Goal: Task Accomplishment & Management: Manage account settings

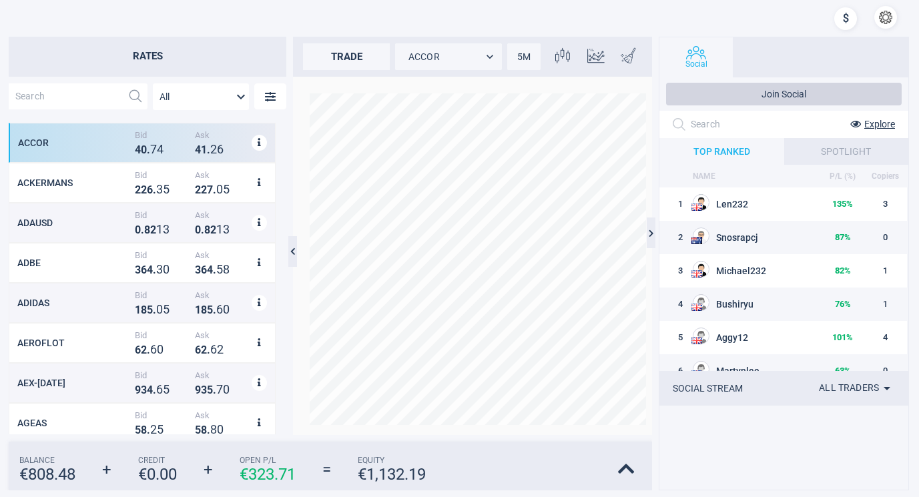
scroll to position [300, 266]
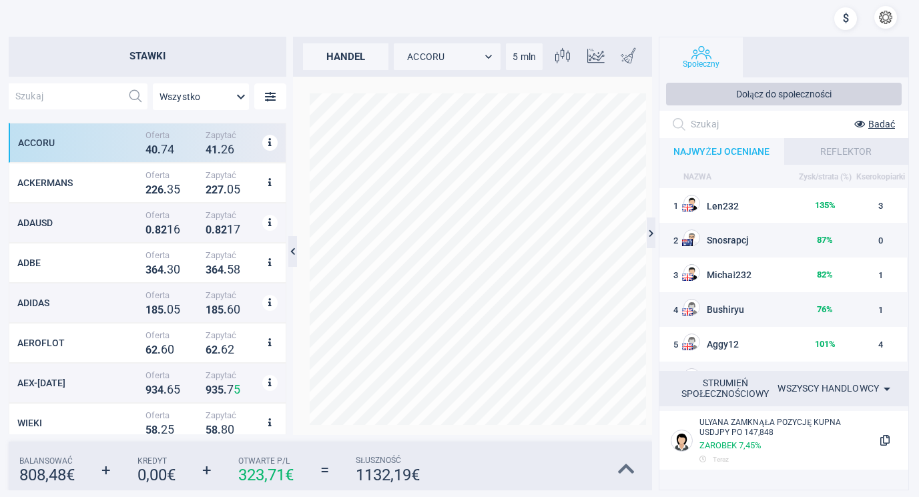
click at [624, 466] on icon at bounding box center [626, 469] width 17 height 19
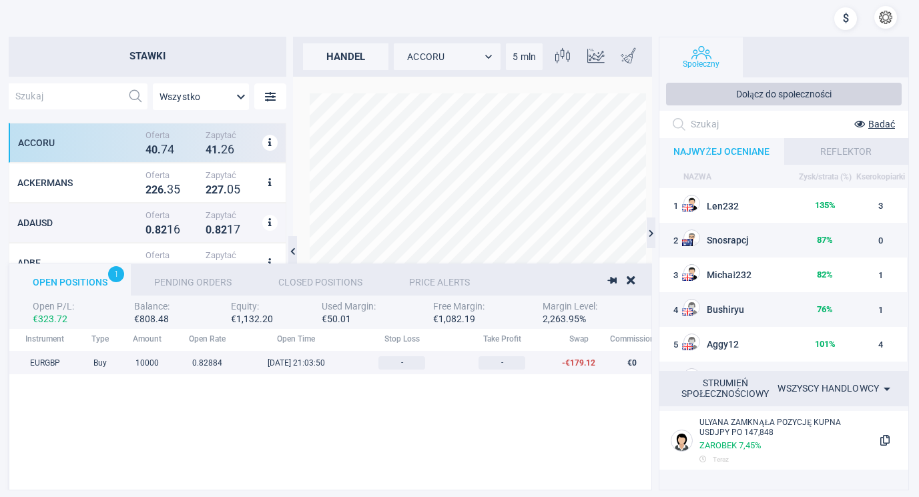
scroll to position [137, 1056]
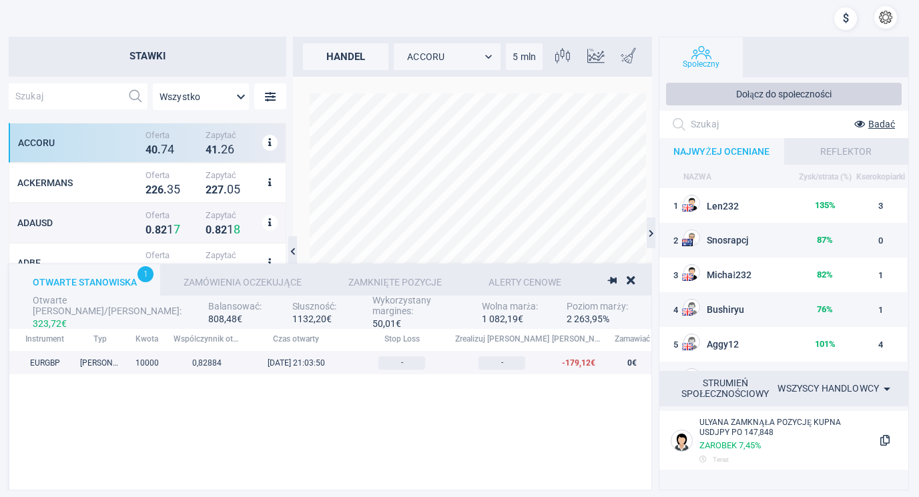
click at [406, 278] on font "Zamknięte pozycje" at bounding box center [394, 282] width 93 height 11
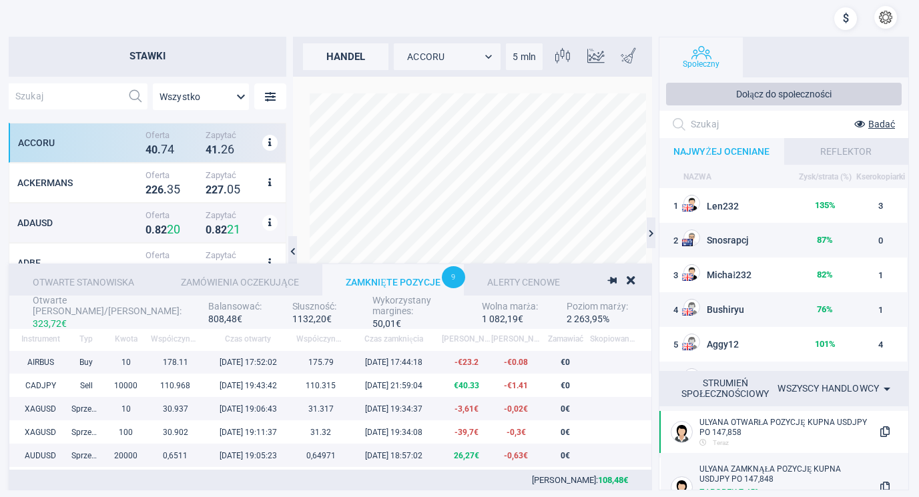
scroll to position [0, 0]
click at [634, 276] on icon at bounding box center [631, 280] width 8 height 12
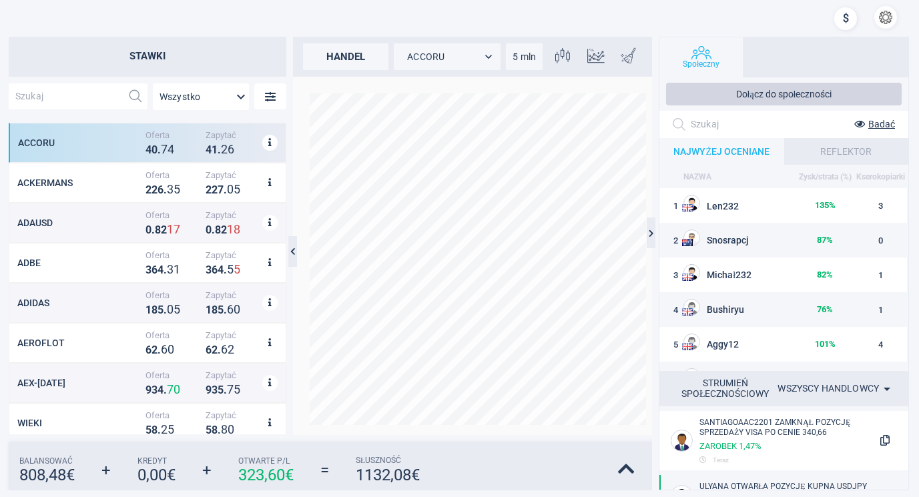
click at [885, 12] on button "button" at bounding box center [885, 17] width 23 height 23
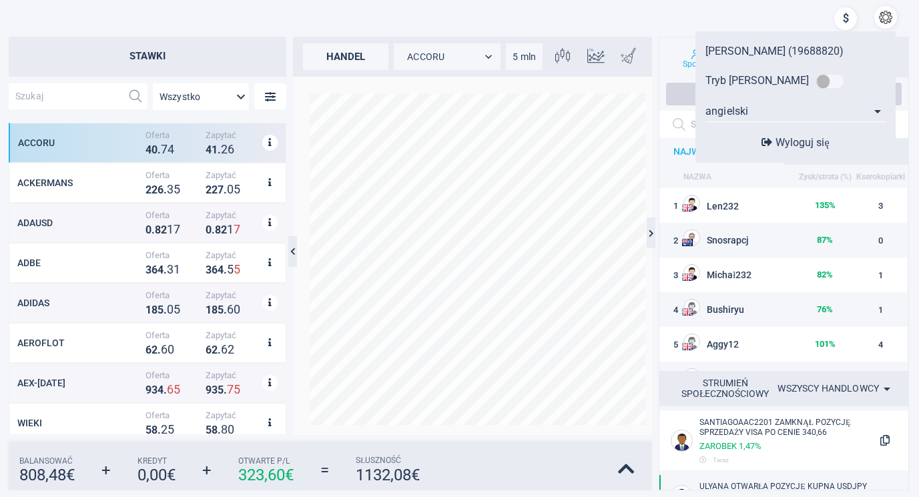
click at [760, 47] on font "[PERSON_NAME] (19688820)" at bounding box center [774, 51] width 138 height 13
click at [727, 46] on font "[PERSON_NAME] (19688820)" at bounding box center [774, 51] width 138 height 13
click at [680, 9] on div "[PERSON_NAME] (19688820) Tryb [PERSON_NAME] angielski en Wyloguj się" at bounding box center [496, 18] width 826 height 27
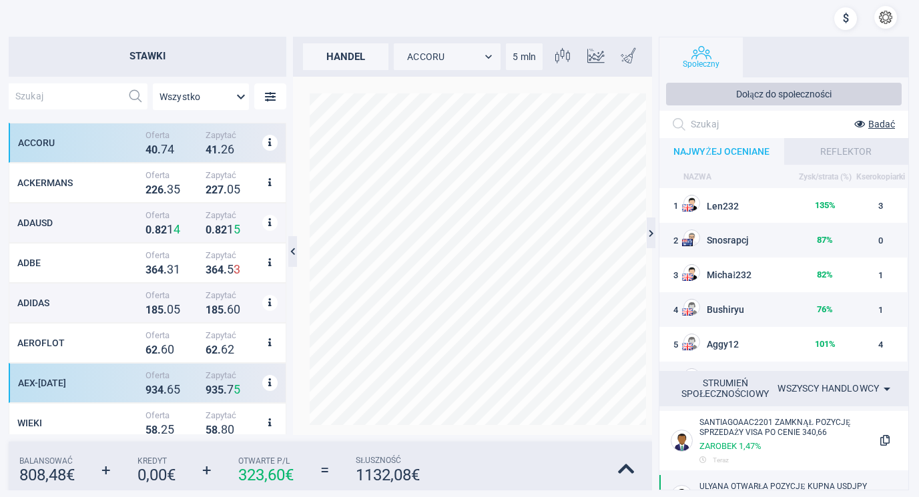
click at [202, 382] on div "Zapytać 9 3 5 . 7 5" at bounding box center [232, 383] width 60 height 26
type input "AEX-[DATE]"
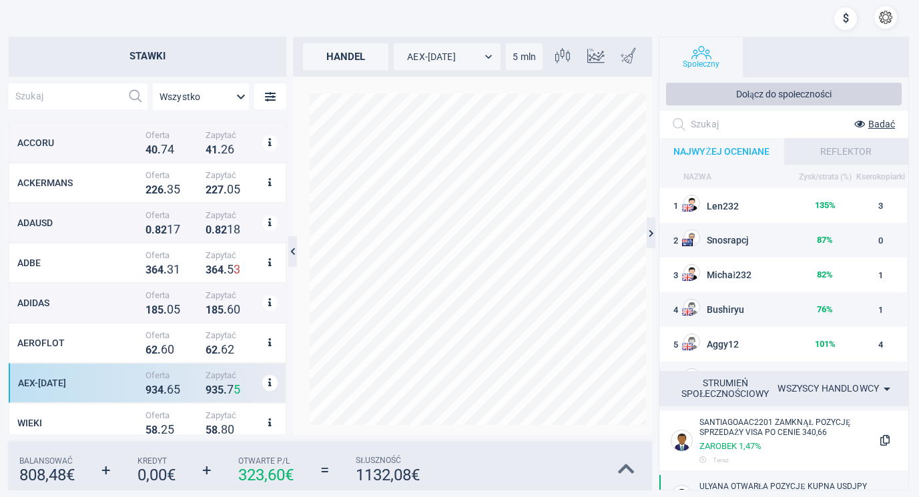
click at [626, 464] on icon at bounding box center [626, 469] width 17 height 19
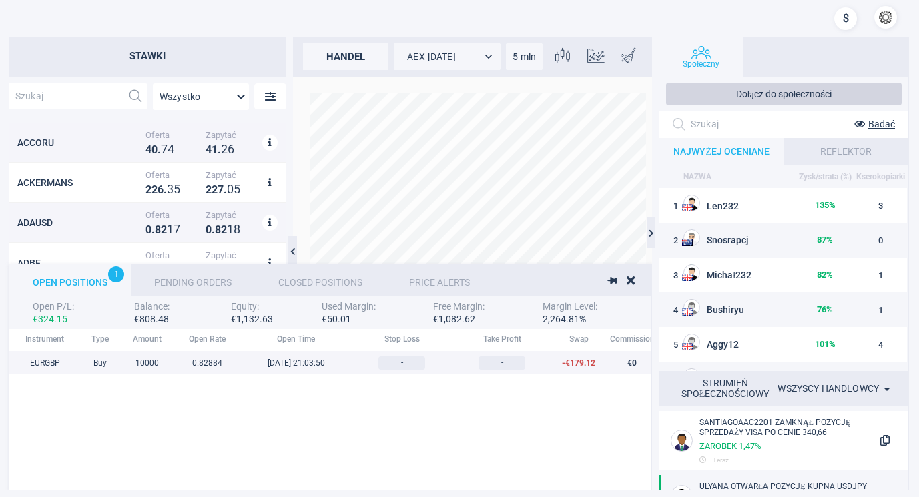
scroll to position [137, 1056]
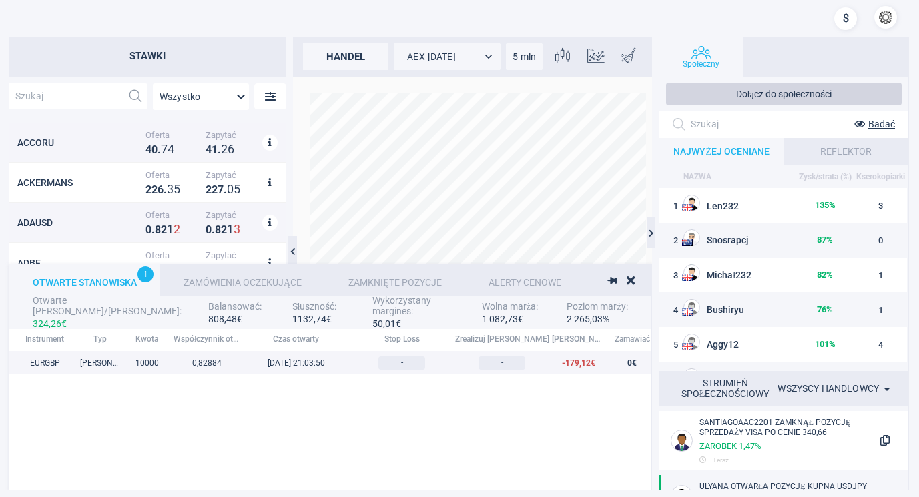
click at [140, 272] on div "1" at bounding box center [145, 274] width 16 height 16
click at [107, 281] on font "Otwarte stanowiska" at bounding box center [85, 282] width 104 height 11
click at [273, 275] on div "Zamówienia oczekujące" at bounding box center [242, 279] width 165 height 31
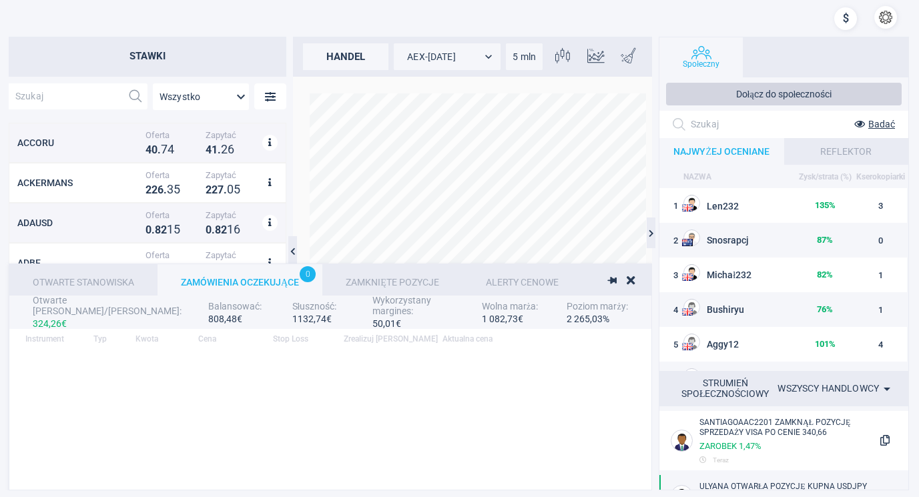
click at [505, 277] on font "Alerty cenowe" at bounding box center [522, 282] width 73 height 11
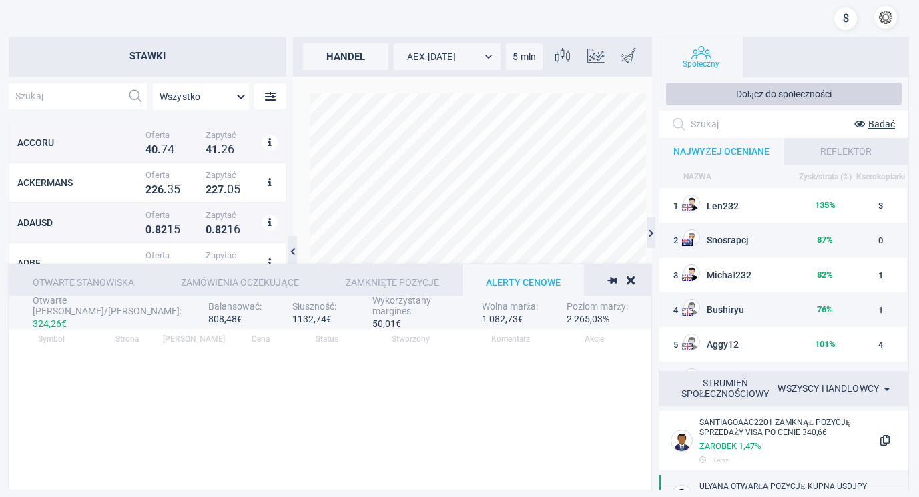
scroll to position [129, 630]
click at [428, 274] on div "Zamknięte pozycje" at bounding box center [392, 279] width 140 height 31
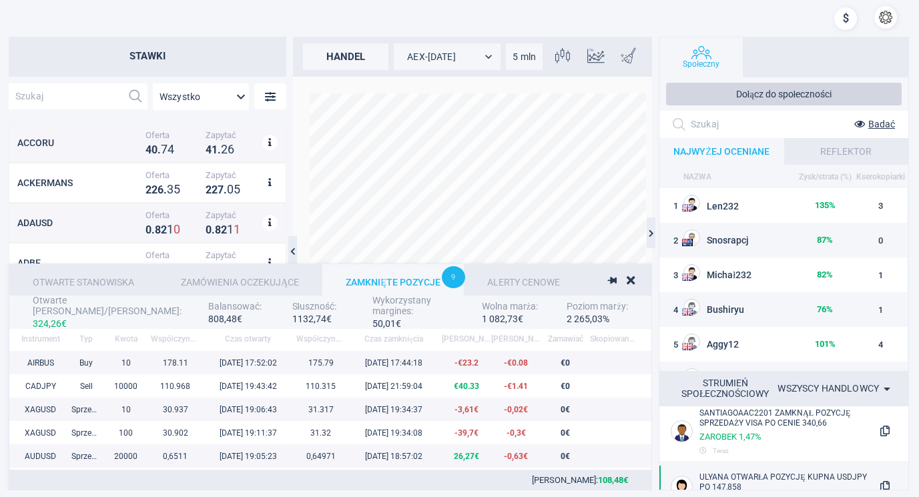
scroll to position [0, 0]
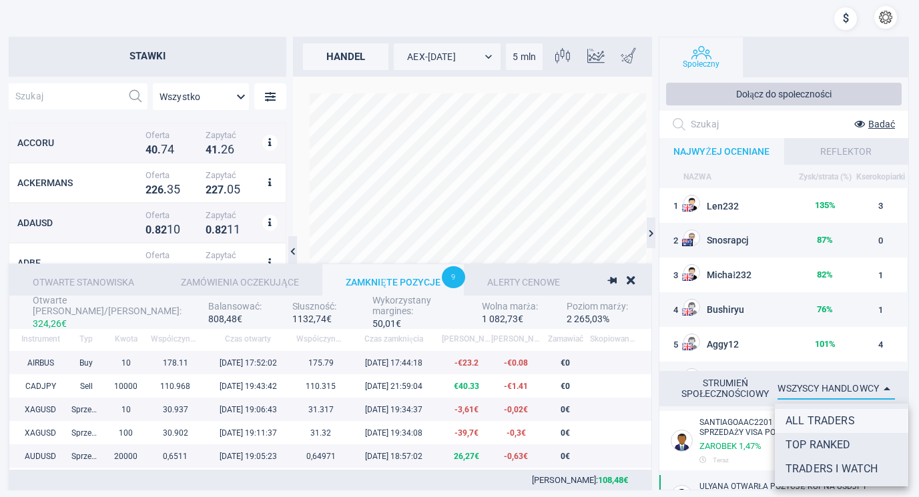
click at [824, 382] on body "Stawki Wszystko MarketRates.Groups.All ACCORU Oferta 4 0 . 7 4 Zapytać 4 1 . 2 …" at bounding box center [459, 248] width 919 height 497
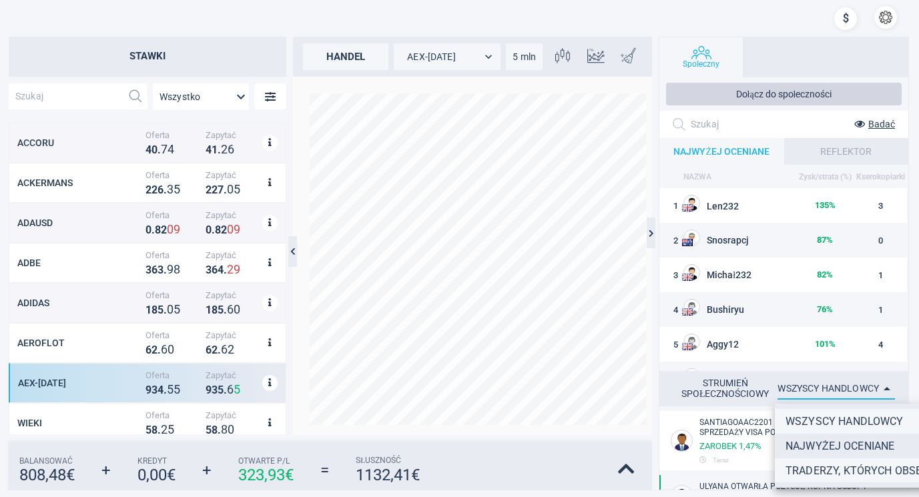
click at [837, 466] on font "Traderzy, których obserwuję" at bounding box center [871, 470] width 173 height 13
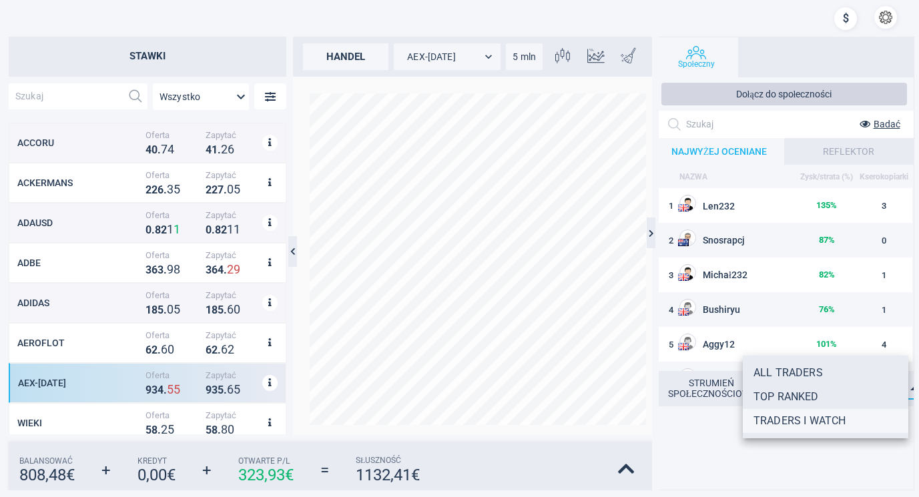
click at [848, 383] on body "Stawki Wszystko MarketRates.Groups.All ACCORU Oferta 4 0 . 7 4 Zapytać 4 1 . 2 …" at bounding box center [459, 248] width 919 height 497
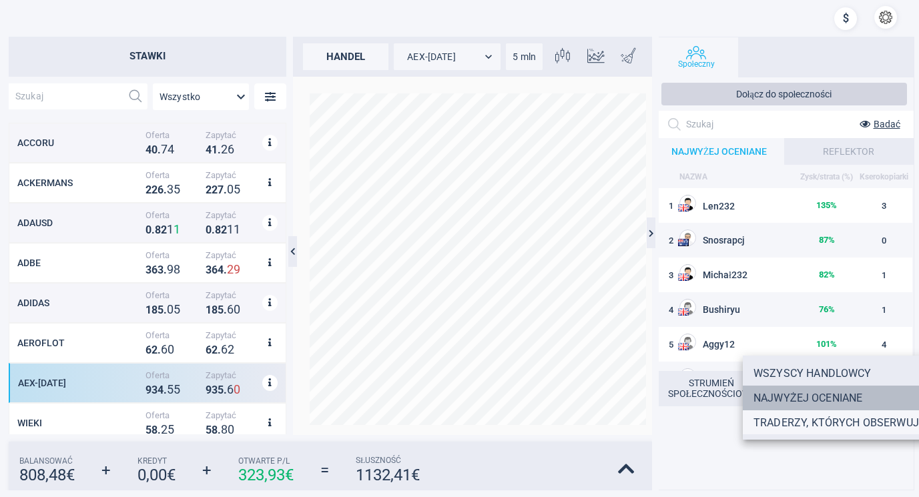
click at [839, 393] on font "Najwyżej oceniane" at bounding box center [807, 398] width 109 height 13
type input "TOPTRADERS"
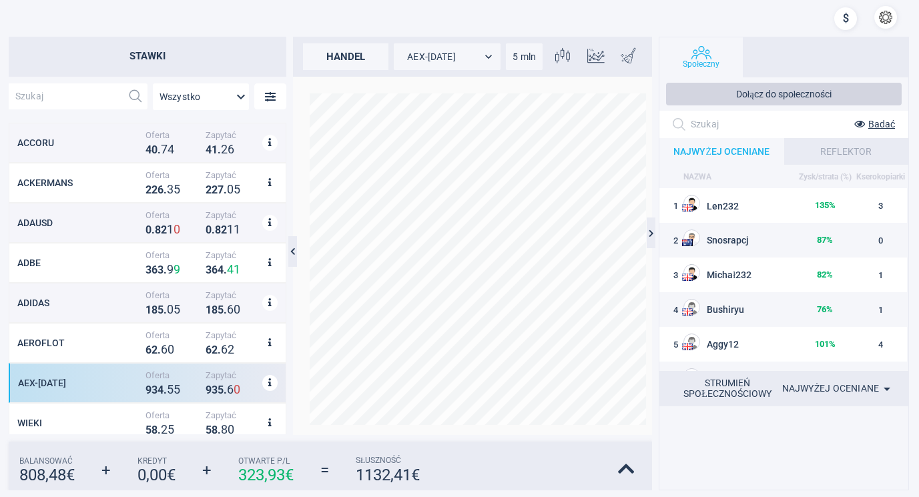
click at [715, 384] on font "STRUMIEŃ SPOŁECZNOŚCIOWY" at bounding box center [727, 388] width 88 height 21
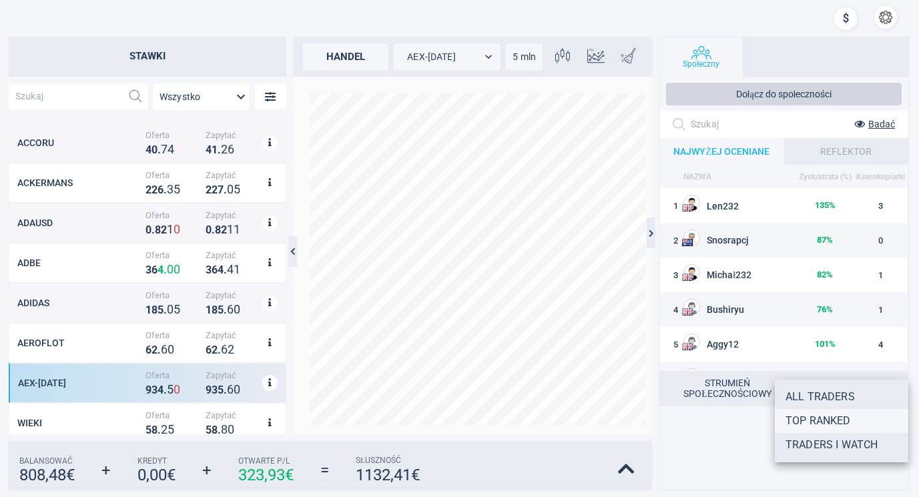
click at [888, 386] on body "Stawki Wszystko MarketRates.Groups.All ACCORU Oferta 4 0 . 7 4 Zapytać 4 1 . 2 …" at bounding box center [459, 248] width 919 height 497
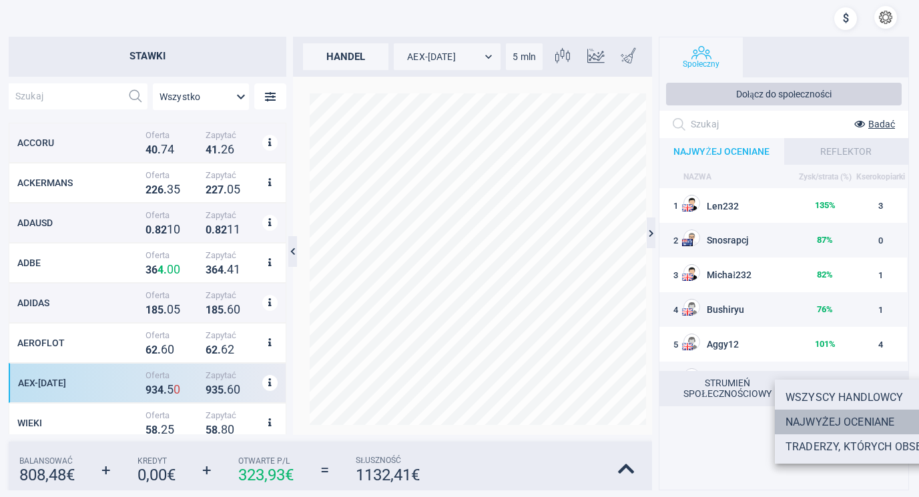
click at [835, 418] on font "Najwyżej oceniane" at bounding box center [839, 422] width 109 height 13
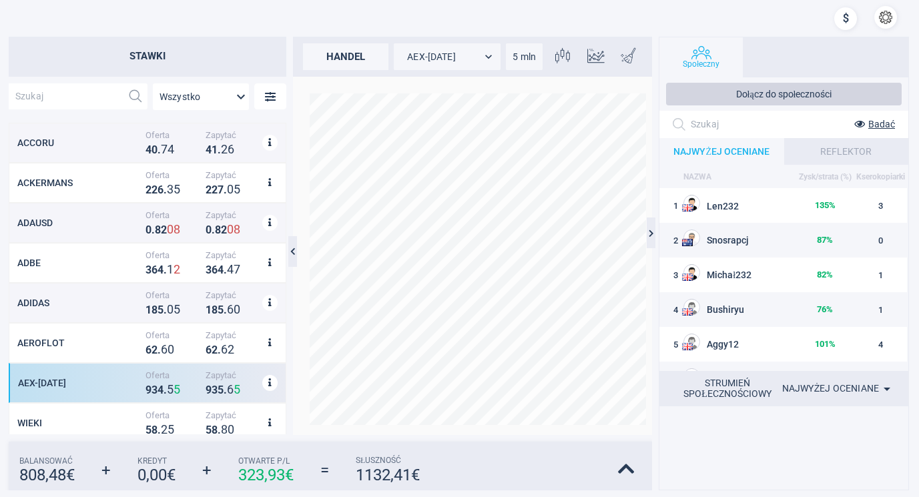
click at [833, 148] on font "REFLEKTOR" at bounding box center [845, 151] width 51 height 11
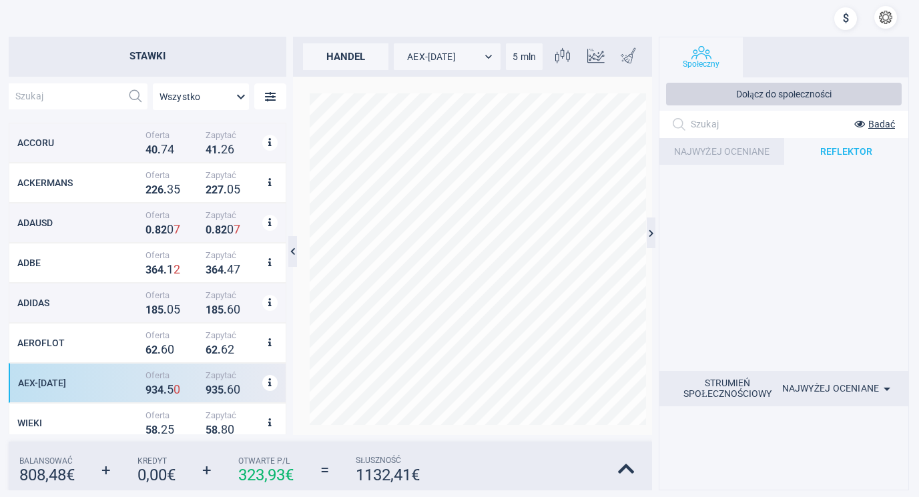
click at [739, 146] on font "NAJWYŻEJ OCENIANE" at bounding box center [721, 151] width 95 height 11
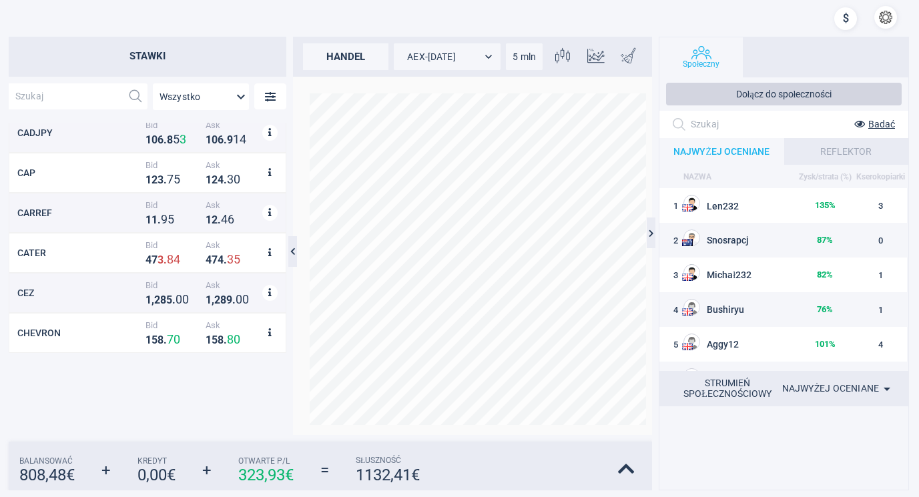
scroll to position [2691, 0]
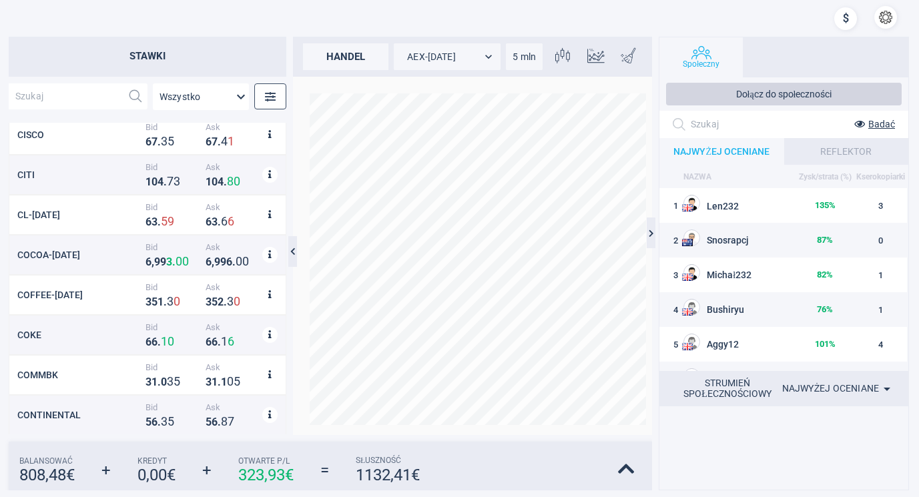
click at [268, 92] on icon "button" at bounding box center [270, 96] width 11 height 11
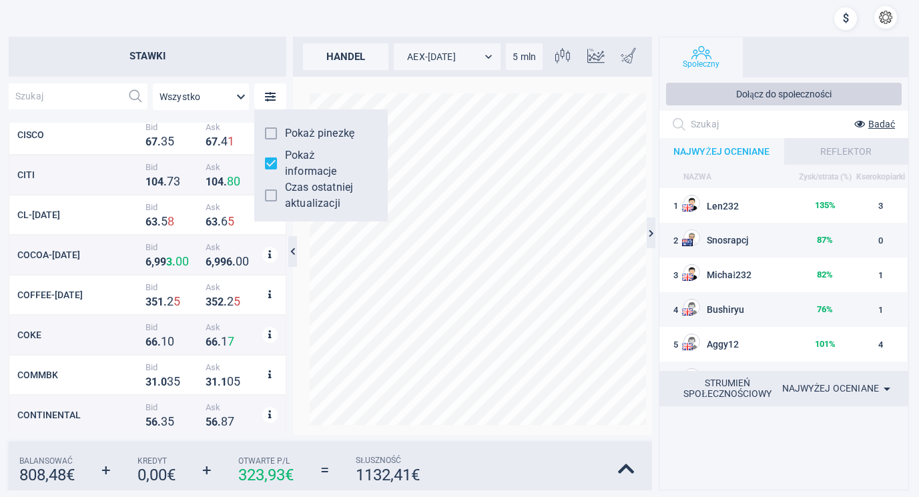
click at [270, 192] on input "Czas ostatniej aktualizacji" at bounding box center [271, 196] width 28 height 28
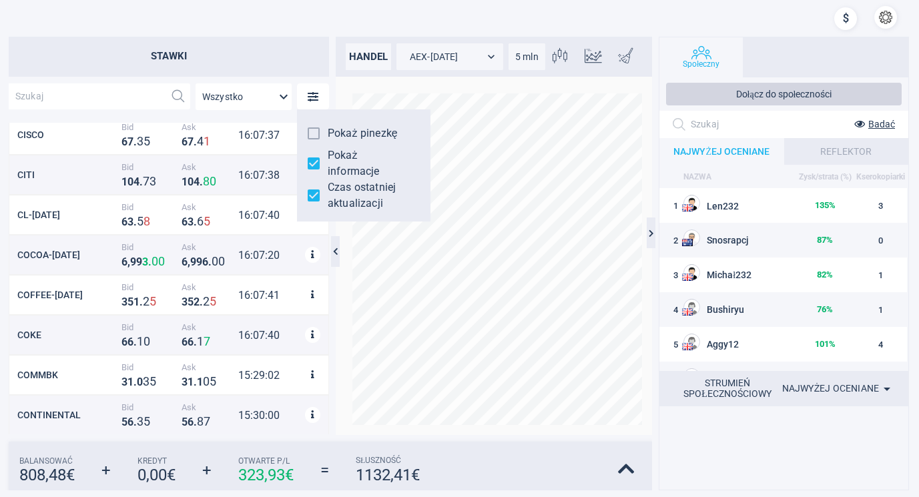
scroll to position [300, 308]
click at [349, 194] on span "Czas ostatniej aktualizacji" at bounding box center [369, 196] width 82 height 32
click at [328, 194] on input "Czas ostatniej aktualizacji" at bounding box center [314, 196] width 28 height 28
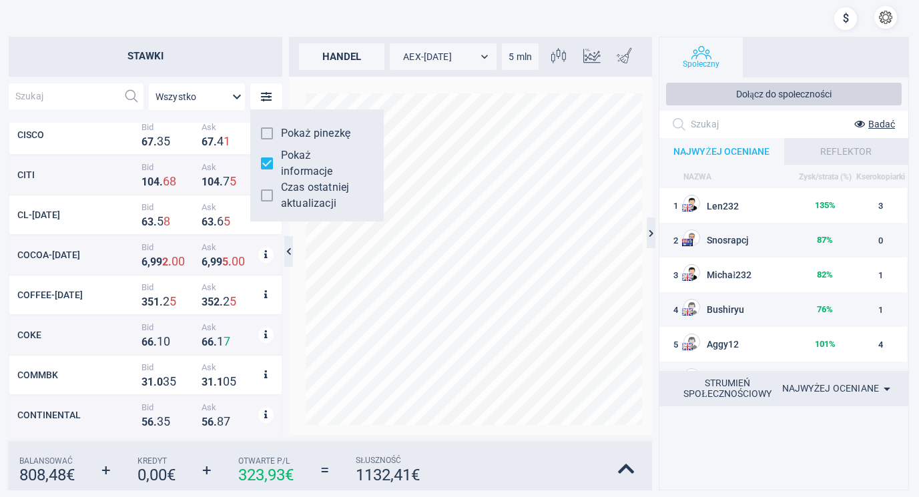
scroll to position [300, 262]
click at [267, 194] on input "Czas ostatniej aktualizacji" at bounding box center [267, 196] width 28 height 28
checkbox input "true"
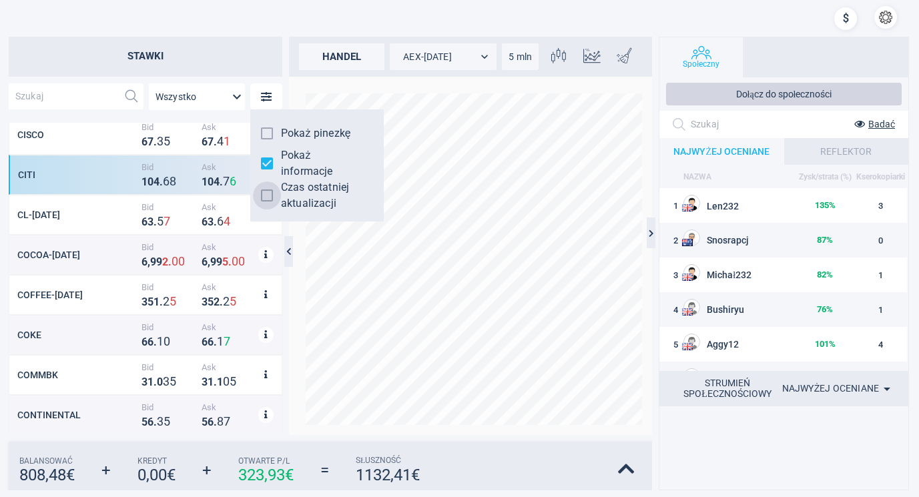
scroll to position [300, 308]
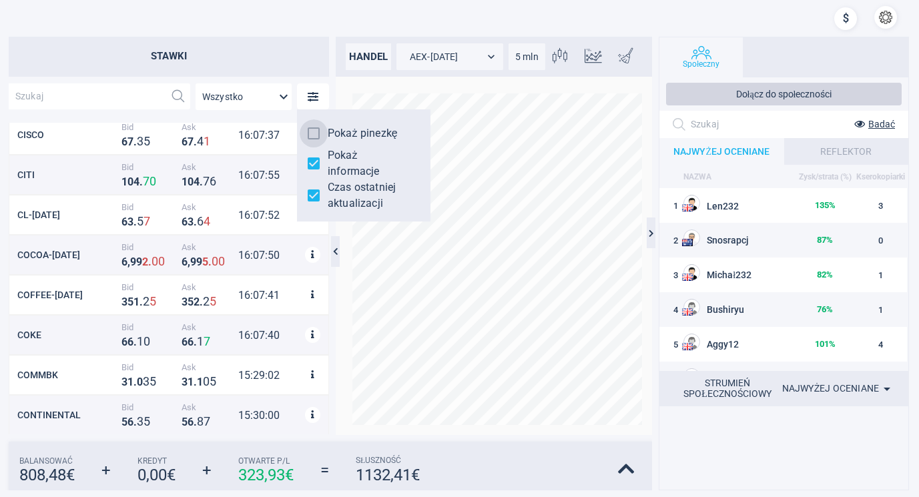
click at [316, 129] on input "Pokaż pinezkę" at bounding box center [314, 133] width 28 height 28
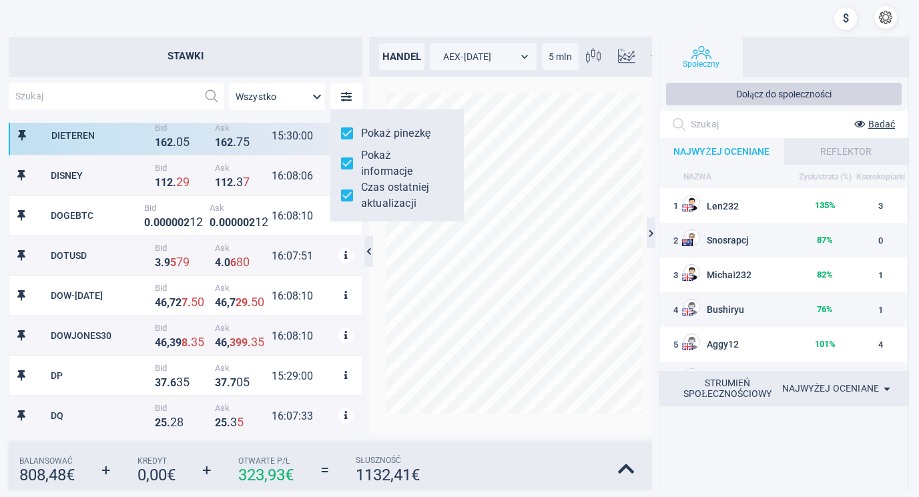
scroll to position [3491, 0]
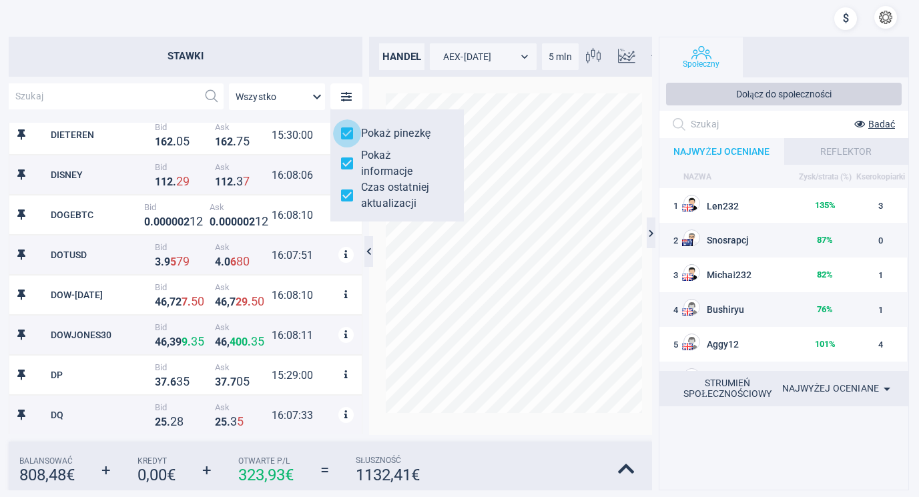
click at [346, 131] on input "Pokaż pinezkę" at bounding box center [347, 133] width 28 height 28
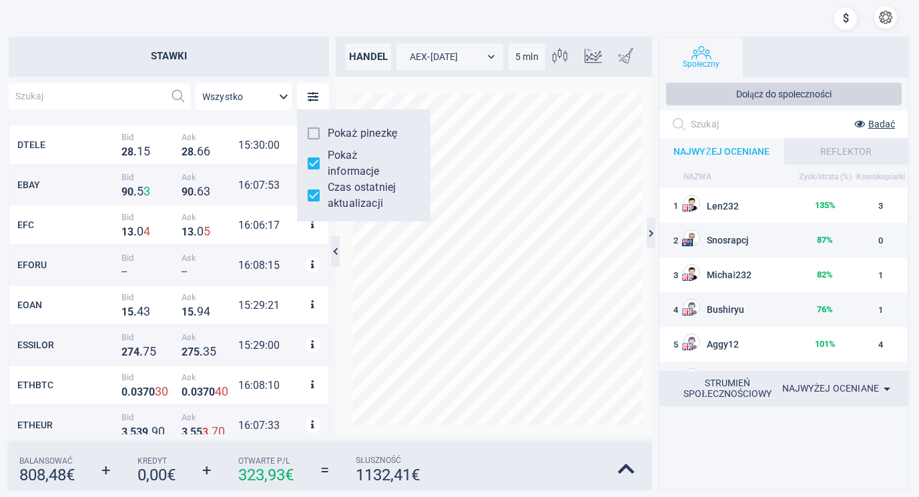
scroll to position [3825, 0]
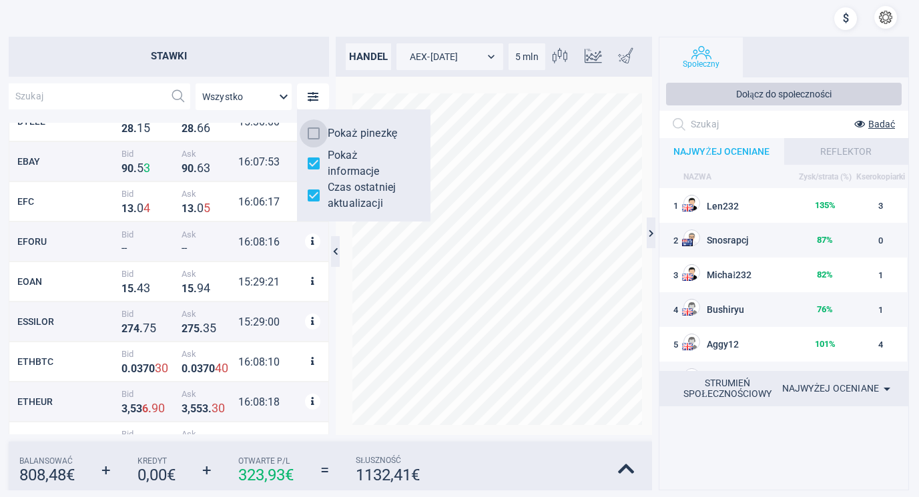
click at [312, 129] on input "Pokaż pinezkę" at bounding box center [314, 133] width 28 height 28
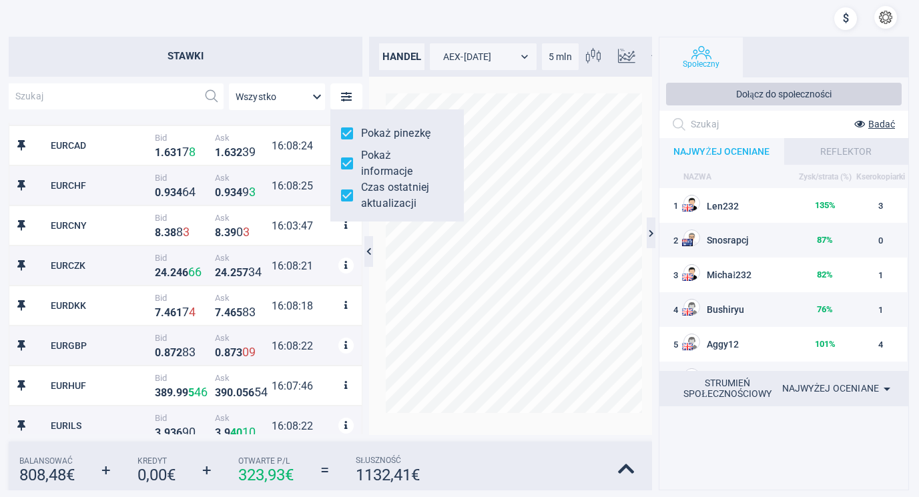
scroll to position [4225, 0]
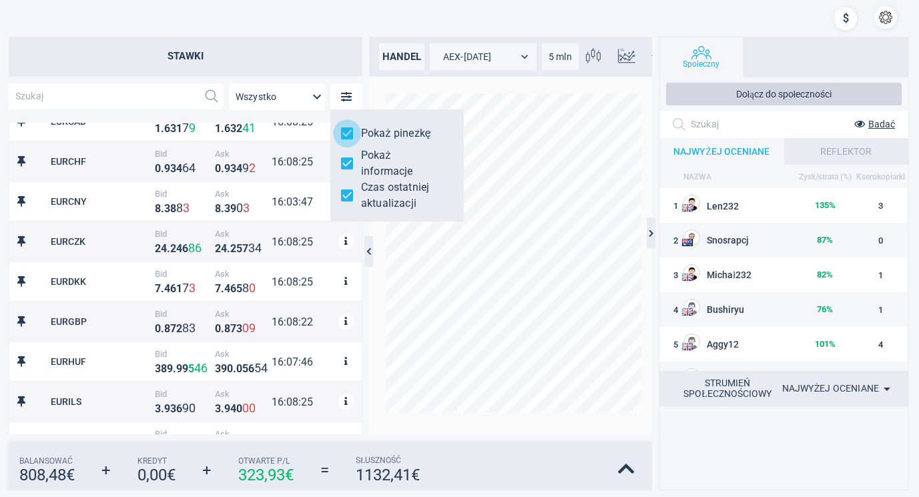
click at [346, 132] on input "Pokaż pinezkę" at bounding box center [347, 133] width 28 height 28
checkbox input "false"
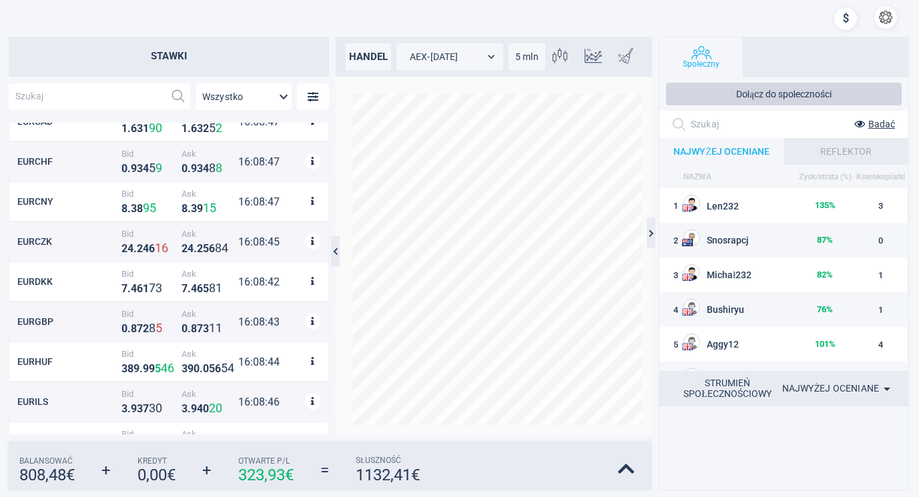
click at [845, 13] on div at bounding box center [845, 20] width 23 height 28
click at [770, 89] on font "Dołącz do społeczności" at bounding box center [784, 94] width 96 height 11
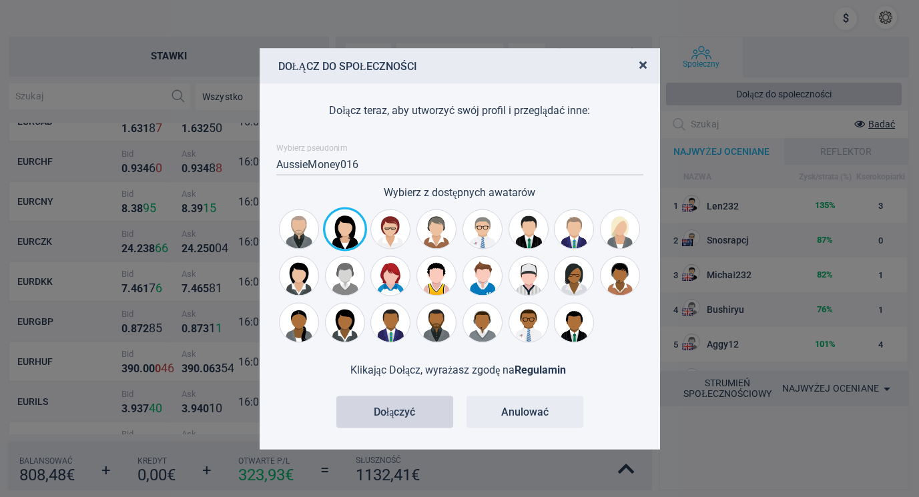
click at [641, 61] on icon "button" at bounding box center [642, 64] width 7 height 11
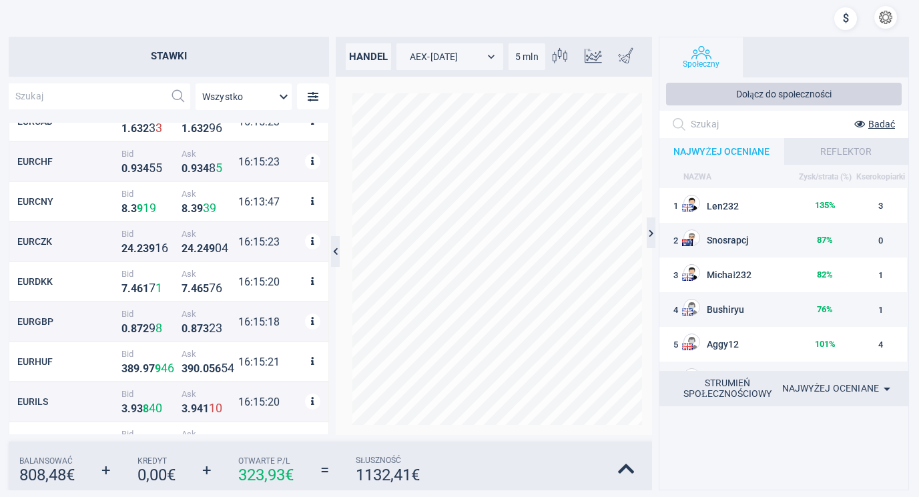
click at [886, 15] on button "button" at bounding box center [885, 17] width 23 height 23
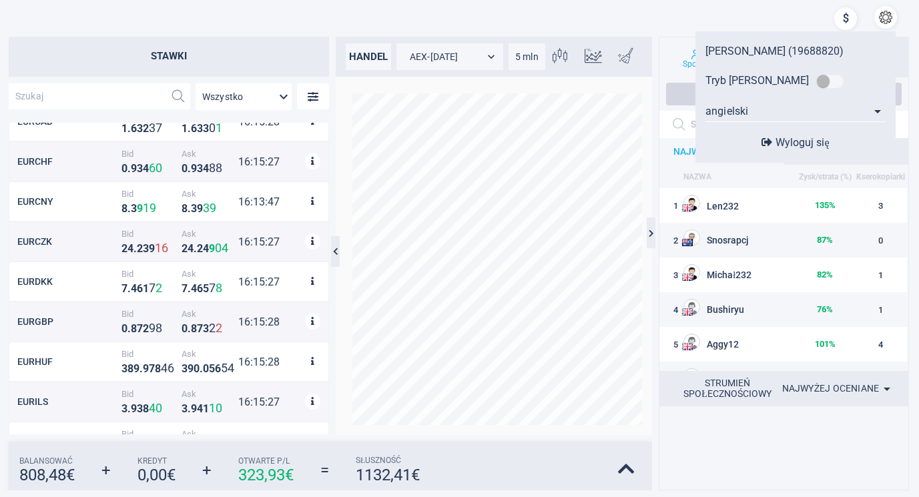
click at [753, 47] on font "[PERSON_NAME] (19688820)" at bounding box center [774, 51] width 138 height 13
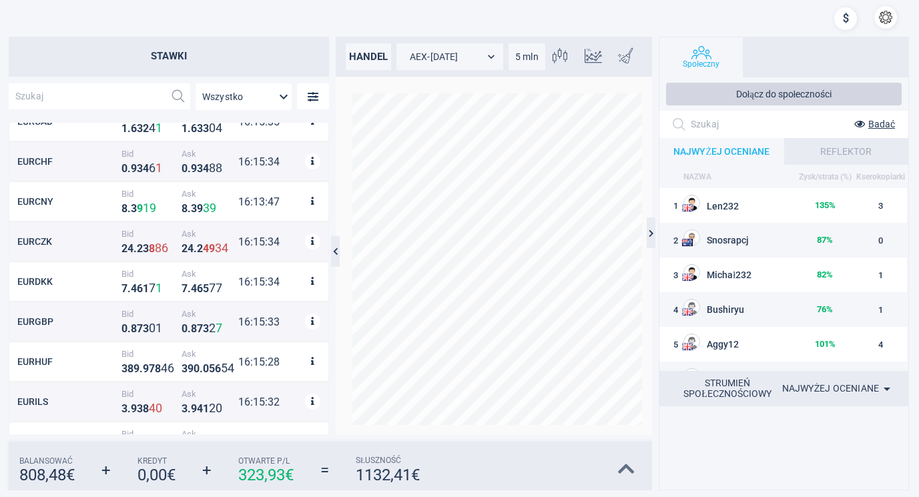
click at [625, 465] on icon at bounding box center [626, 469] width 17 height 19
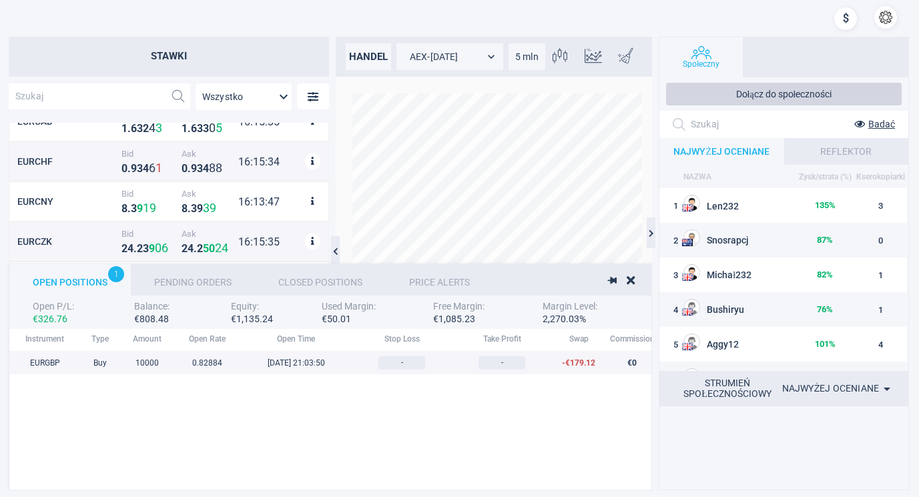
scroll to position [137, 1056]
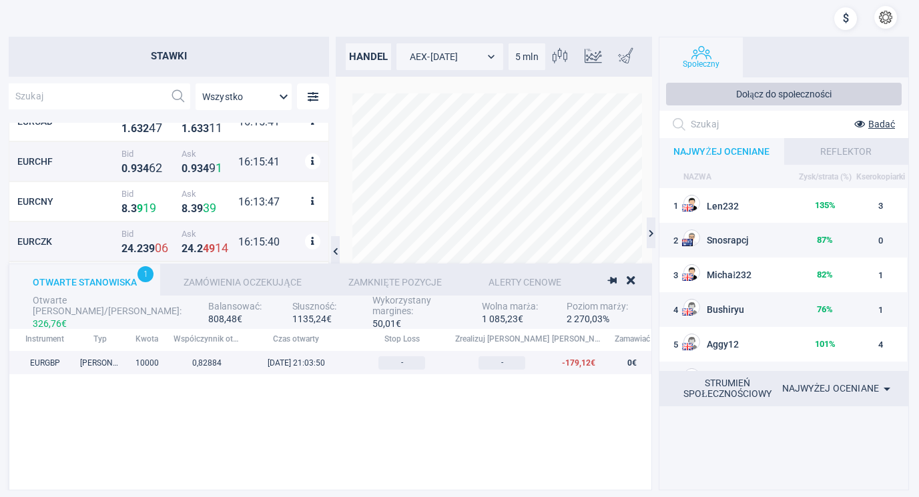
click at [398, 277] on font "Zamknięte pozycje" at bounding box center [394, 282] width 93 height 11
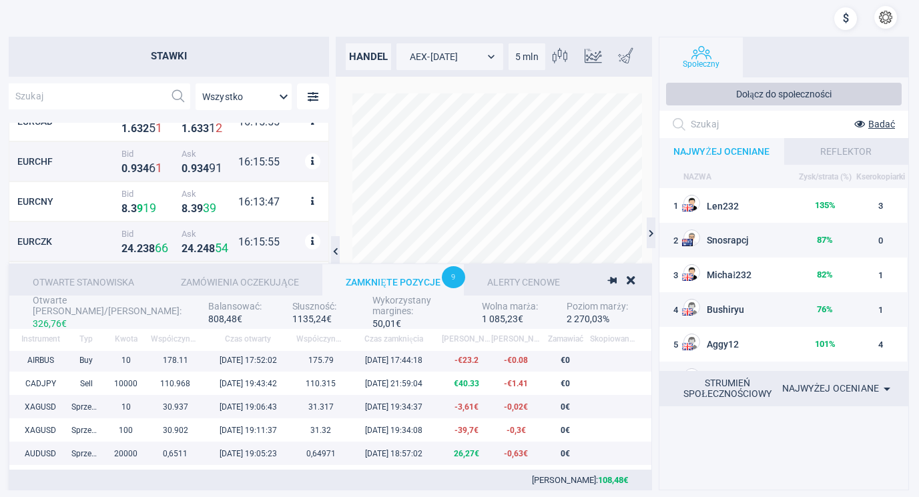
scroll to position [0, 0]
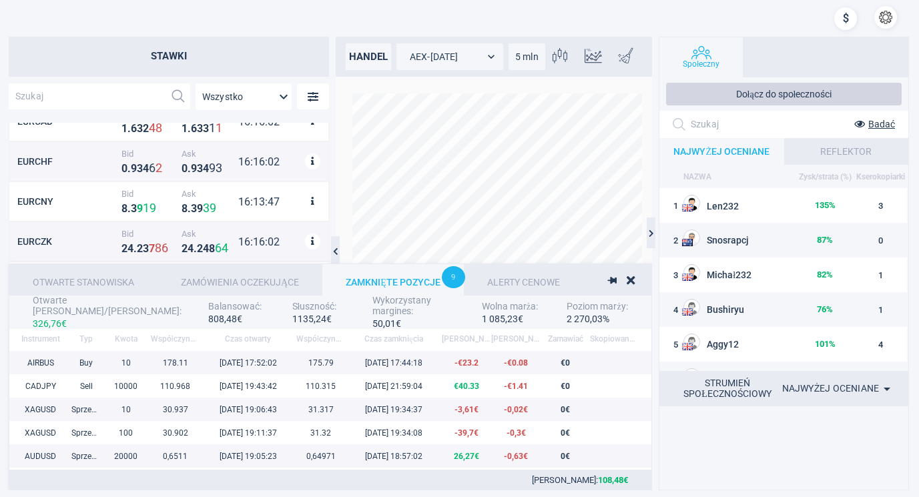
click at [741, 441] on div at bounding box center [783, 448] width 249 height 85
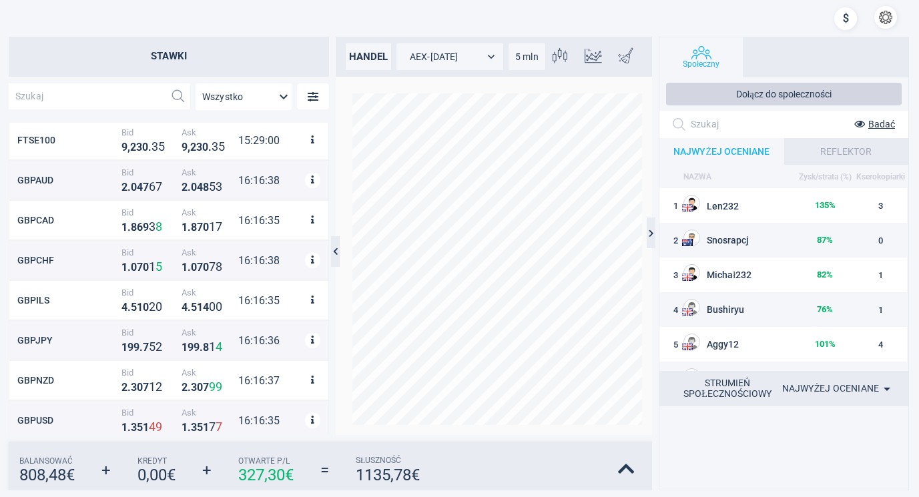
scroll to position [5026, 0]
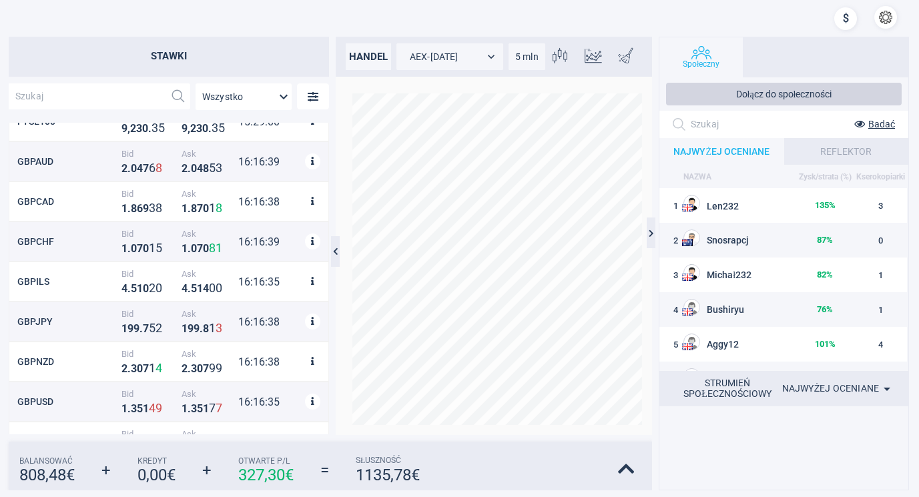
click at [335, 249] on icon at bounding box center [335, 251] width 5 height 9
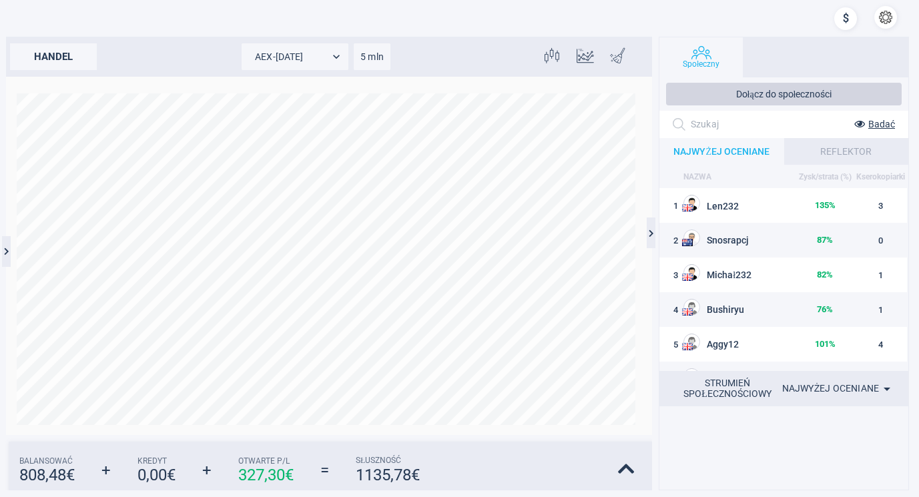
click at [5, 246] on div at bounding box center [6, 251] width 9 height 31
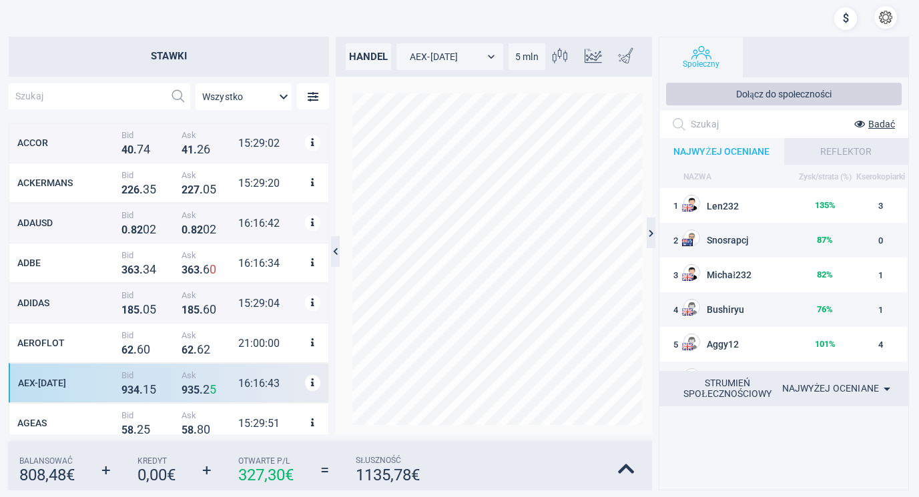
scroll to position [300, 308]
click at [623, 463] on icon at bounding box center [626, 469] width 17 height 19
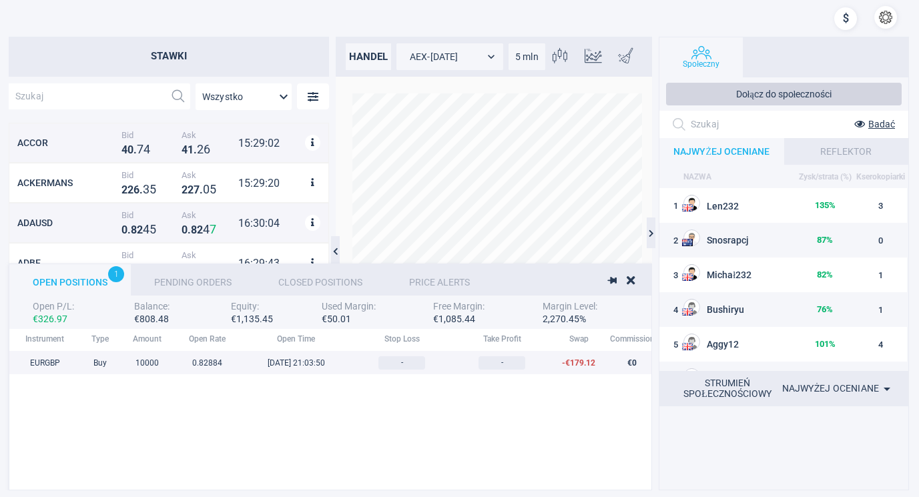
scroll to position [137, 1056]
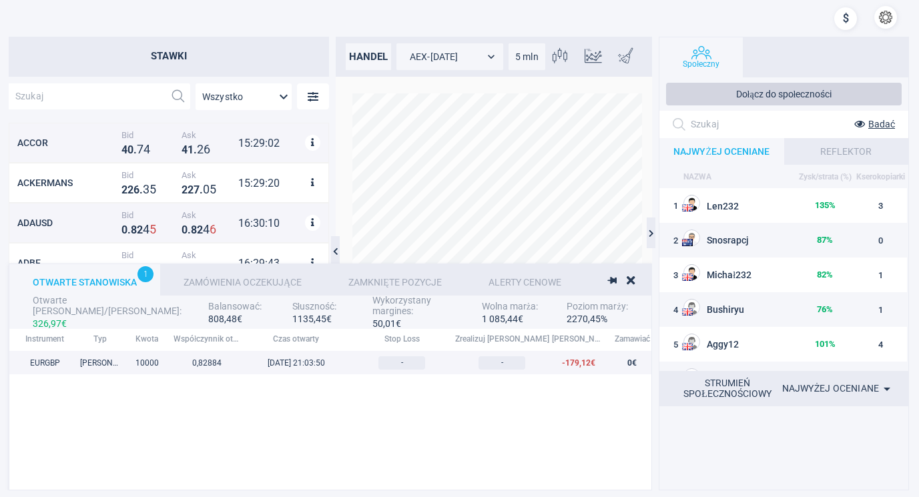
click at [242, 278] on font "Zamówienia oczekujące" at bounding box center [243, 282] width 118 height 11
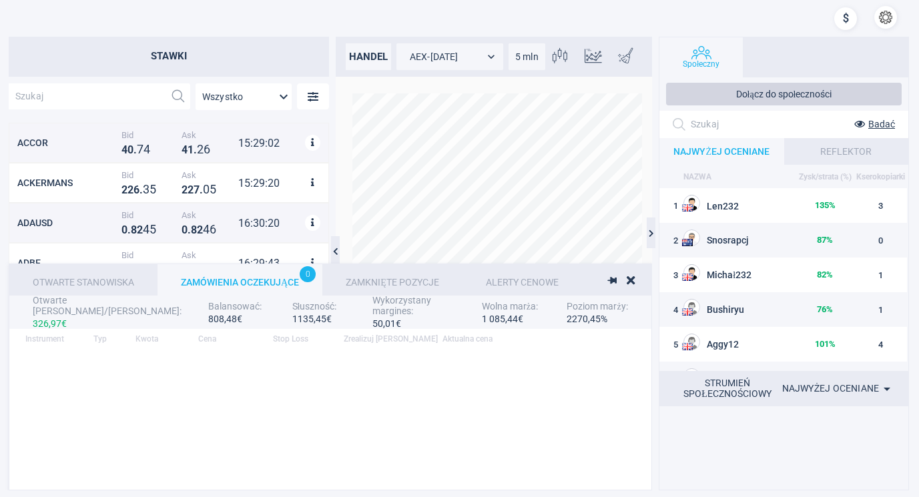
click at [351, 278] on font "Zamknięte pozycje" at bounding box center [392, 282] width 93 height 11
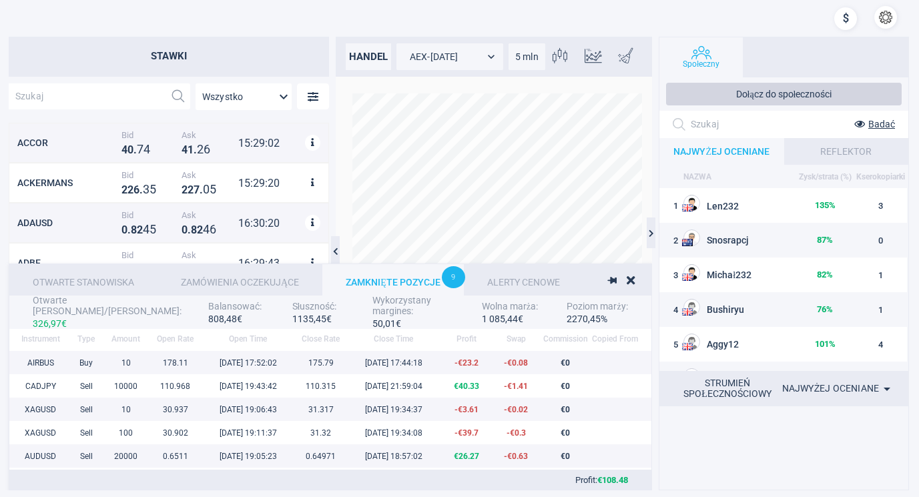
scroll to position [129, 630]
click at [546, 277] on font "Alerty cenowe" at bounding box center [523, 282] width 73 height 11
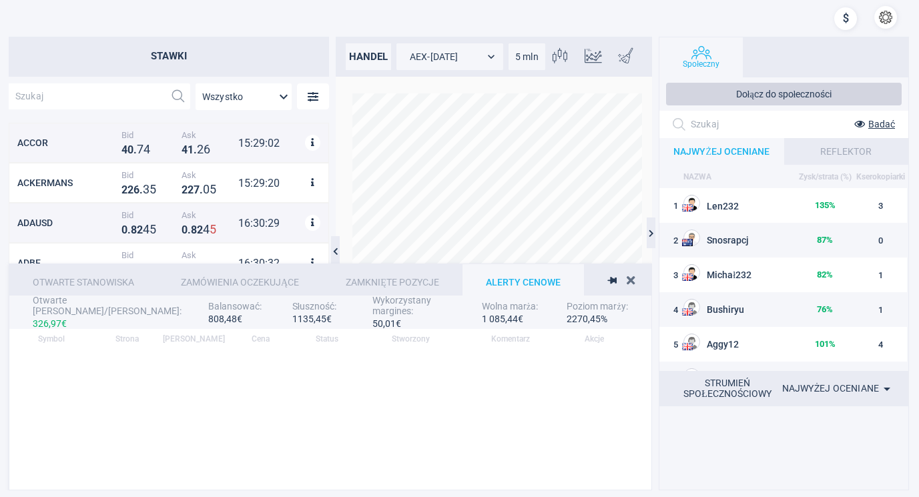
click at [630, 274] on icon at bounding box center [631, 280] width 8 height 12
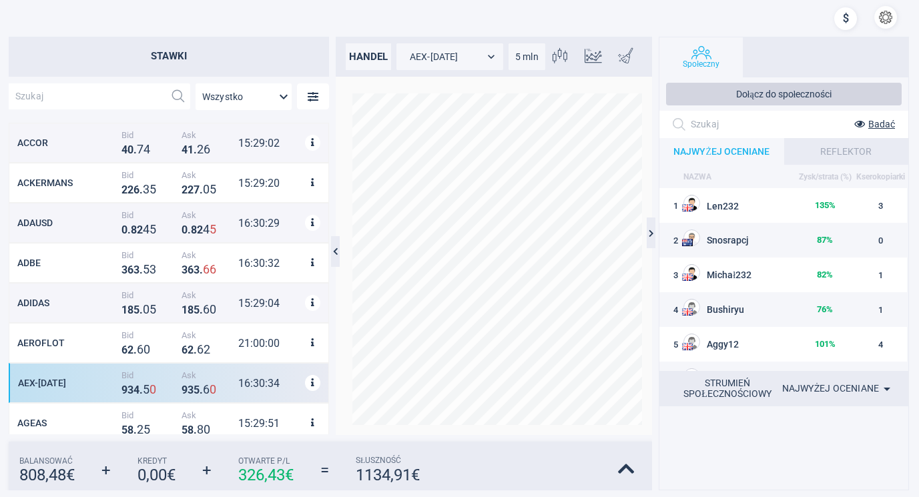
click at [885, 11] on button "button" at bounding box center [885, 17] width 23 height 23
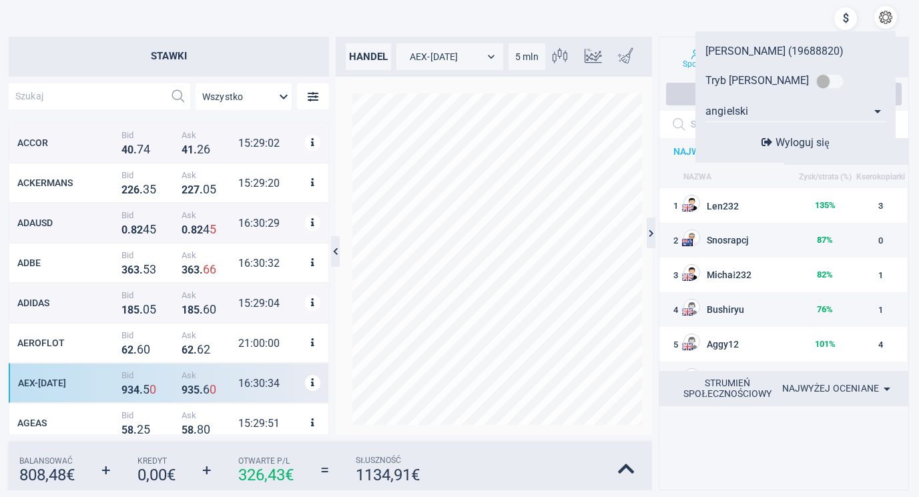
drag, startPoint x: 777, startPoint y: 80, endPoint x: 785, endPoint y: 81, distance: 8.0
click at [809, 81] on div "oczekujące zamówienie" at bounding box center [830, 80] width 43 height 27
checkbox input "false"
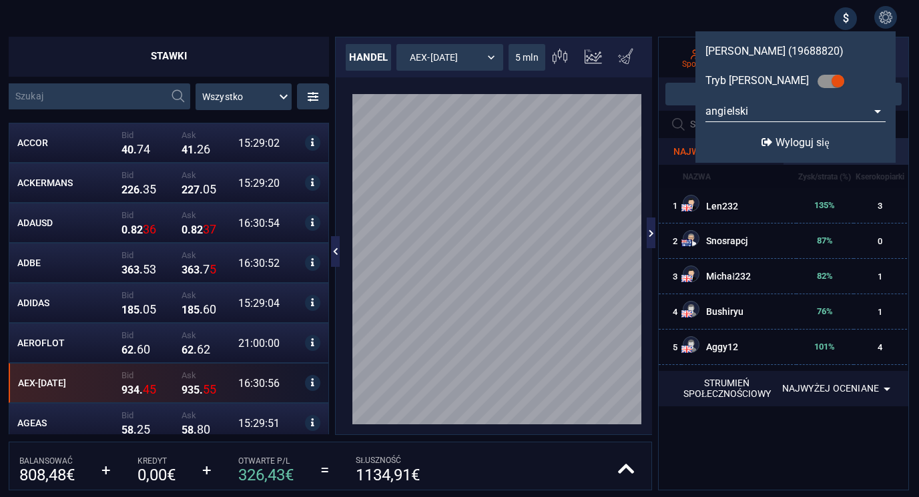
click at [817, 77] on span "oczekujące zamówienie" at bounding box center [830, 81] width 27 height 13
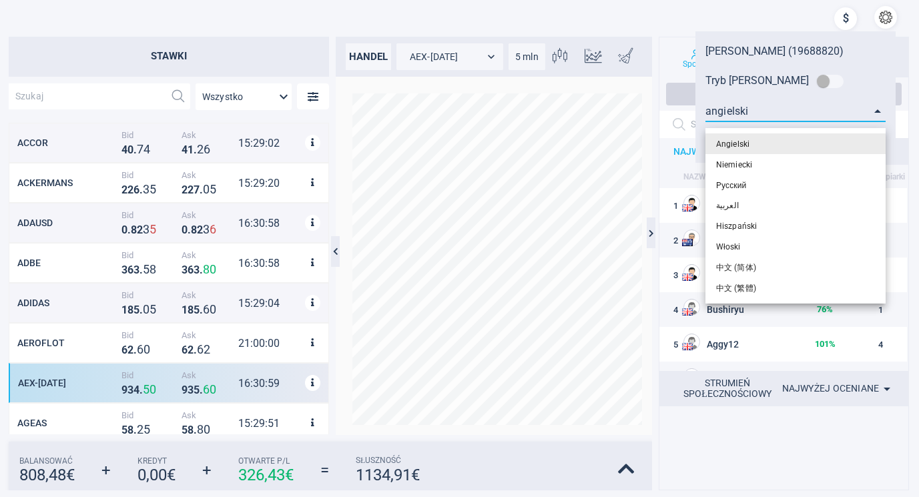
drag, startPoint x: 735, startPoint y: 107, endPoint x: 806, endPoint y: 106, distance: 71.4
click at [806, 106] on body "[PERSON_NAME] (19688820) Tryb [PERSON_NAME] angielski en Wyloguj się Stawki Wsz…" at bounding box center [459, 248] width 919 height 497
click at [824, 77] on div at bounding box center [459, 248] width 919 height 497
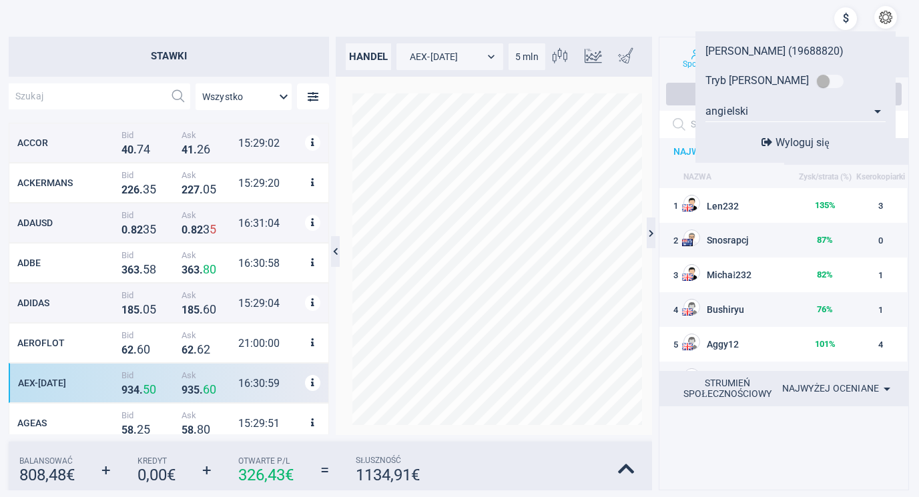
click at [821, 140] on font "Wyloguj się" at bounding box center [801, 142] width 53 height 13
